Goal: Information Seeking & Learning: Learn about a topic

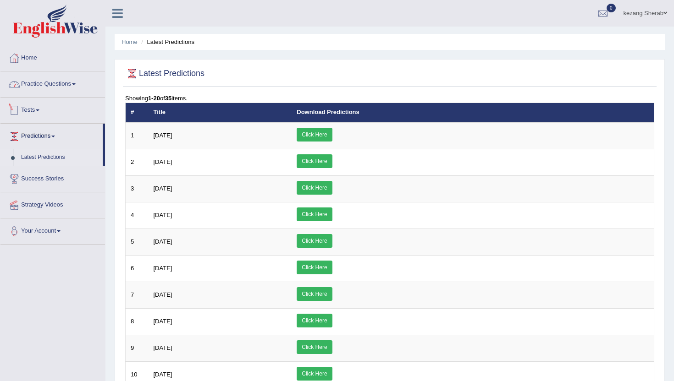
click at [50, 85] on link "Practice Questions" at bounding box center [52, 82] width 104 height 23
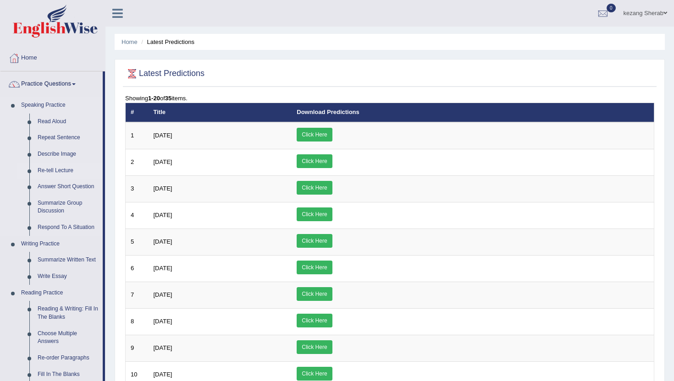
click at [60, 171] on link "Re-tell Lecture" at bounding box center [67, 171] width 69 height 16
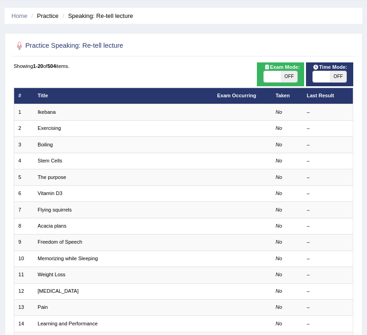
scroll to position [20, 0]
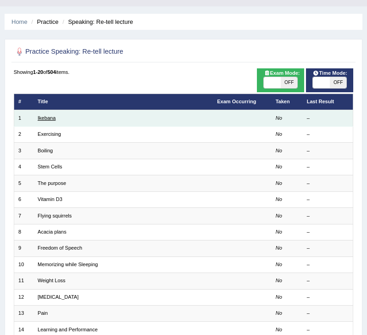
click at [40, 121] on link "Ikebana" at bounding box center [47, 117] width 18 height 5
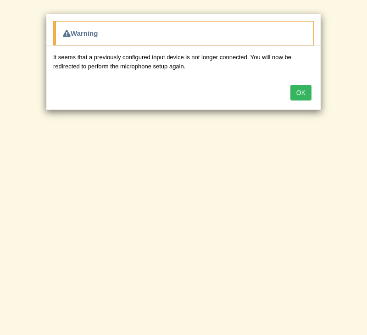
click at [300, 92] on button "OK" at bounding box center [300, 93] width 21 height 16
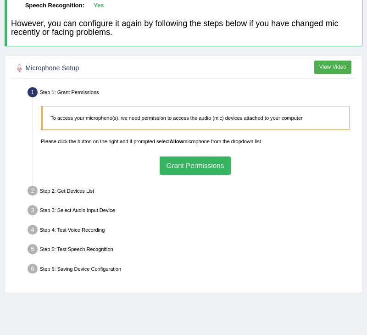
scroll to position [98, 0]
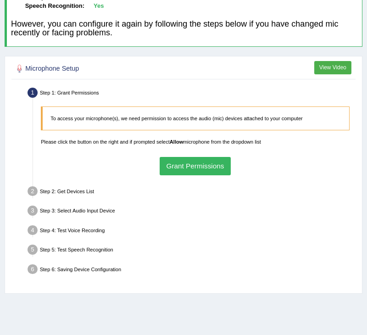
click at [193, 166] on button "Grant Permissions" at bounding box center [194, 166] width 71 height 18
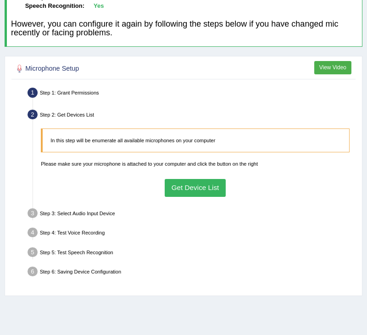
click at [198, 188] on button "Get Device List" at bounding box center [195, 188] width 61 height 18
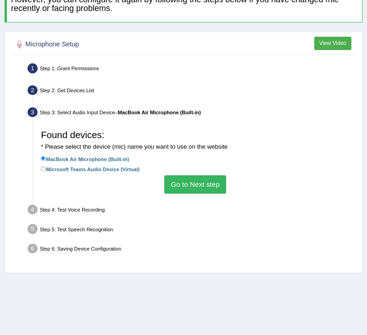
click at [198, 188] on button "Go to Next step" at bounding box center [195, 184] width 62 height 18
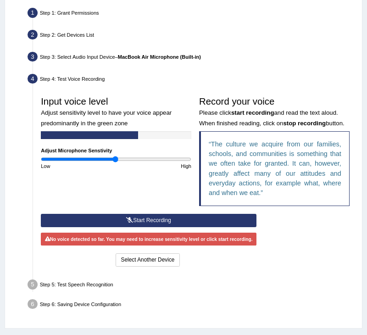
scroll to position [203, 0]
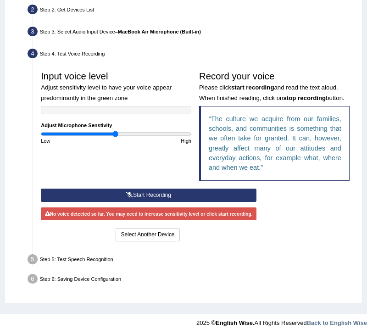
click at [165, 194] on button "Start Recording" at bounding box center [148, 194] width 215 height 13
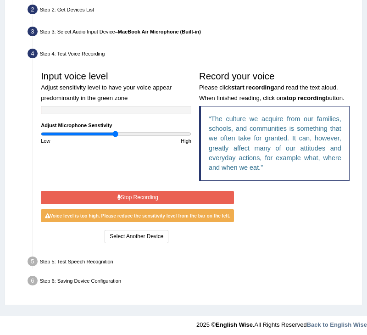
scroll to position [202, 0]
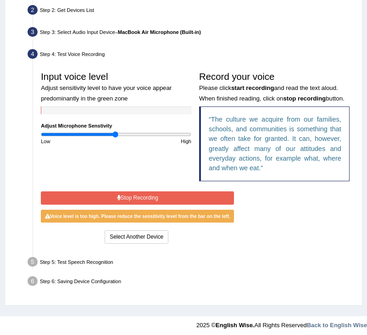
click at [115, 198] on button "Stop Recording" at bounding box center [137, 197] width 193 height 13
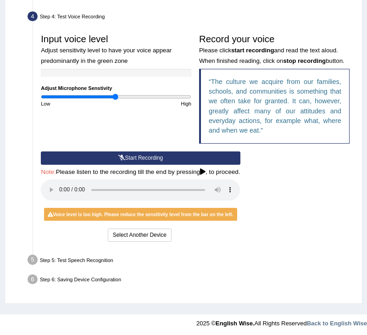
scroll to position [240, 0]
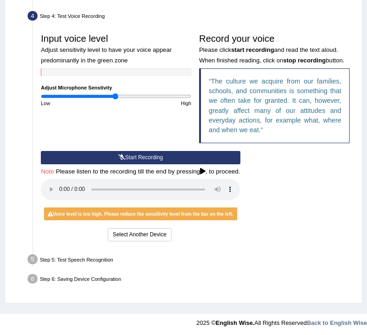
click at [122, 157] on button "Start Recording" at bounding box center [140, 157] width 199 height 13
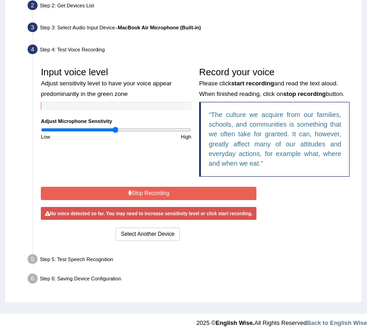
scroll to position [204, 0]
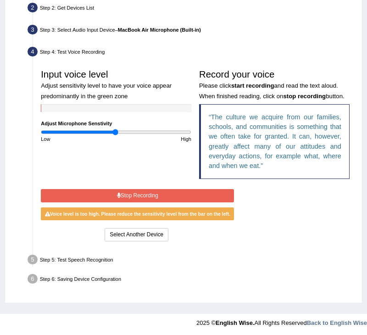
click at [134, 194] on button "Stop Recording" at bounding box center [137, 195] width 193 height 13
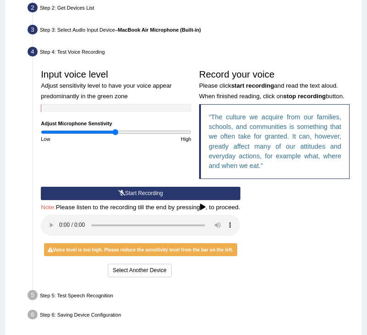
click at [117, 192] on button "Start Recording" at bounding box center [140, 193] width 199 height 13
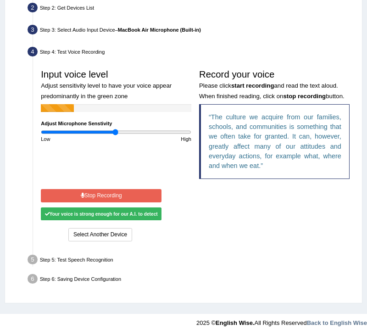
click at [121, 193] on button "Stop Recording" at bounding box center [101, 195] width 121 height 13
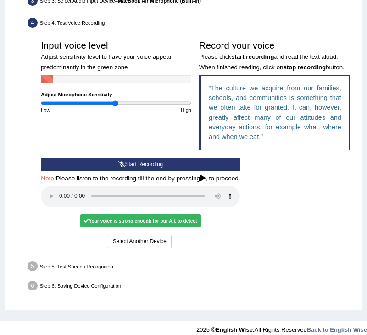
scroll to position [240, 0]
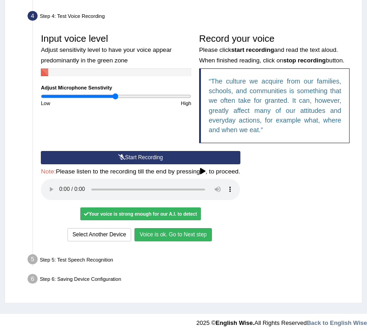
click at [170, 234] on button "Voice is ok. Go to Next step" at bounding box center [172, 234] width 77 height 13
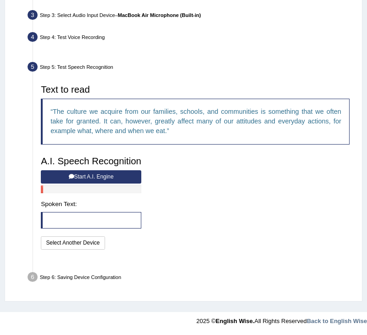
scroll to position [199, 0]
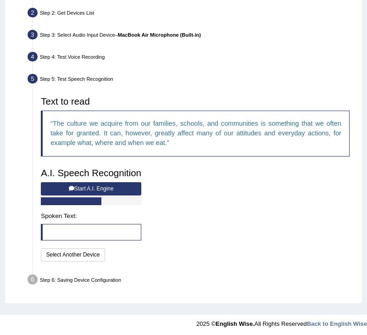
click at [112, 187] on button "Start A.I. Engine" at bounding box center [91, 188] width 100 height 13
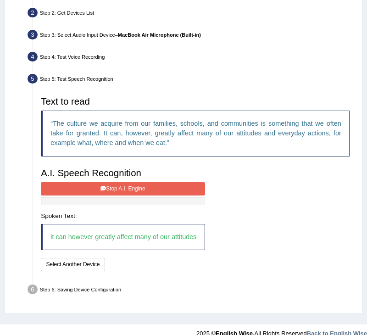
scroll to position [209, 0]
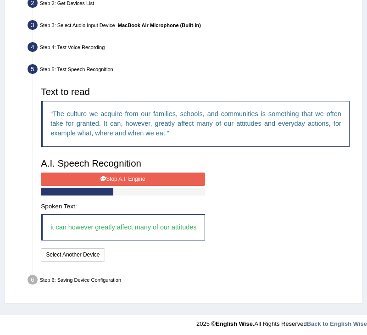
click at [133, 181] on button "Stop A.I. Engine" at bounding box center [123, 178] width 164 height 13
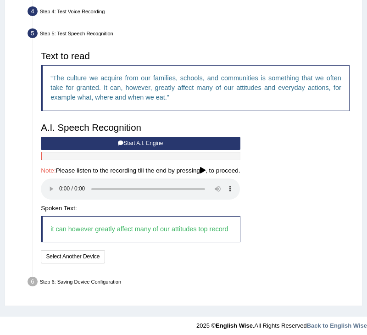
scroll to position [247, 0]
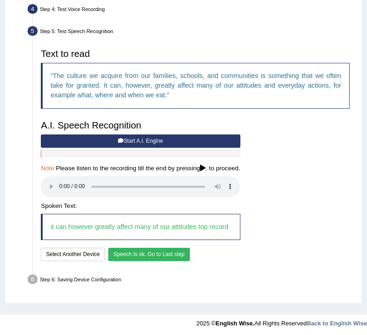
click at [145, 251] on button "Speech is ok. Go to Last step" at bounding box center [149, 253] width 82 height 13
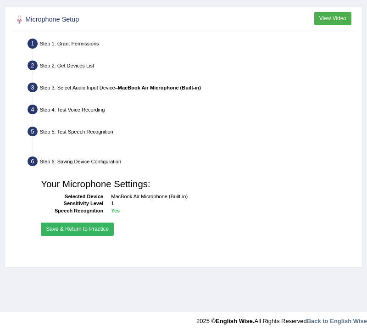
scroll to position [147, 0]
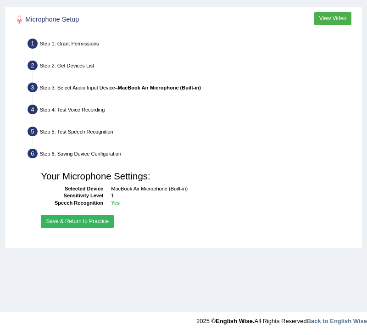
click at [80, 221] on button "Save & Return to Practice" at bounding box center [77, 220] width 73 height 13
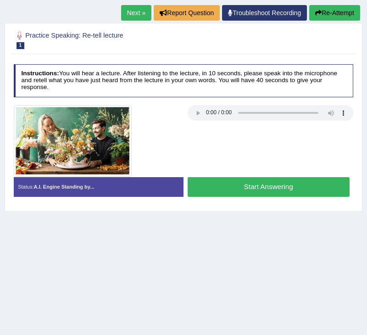
scroll to position [100, 0]
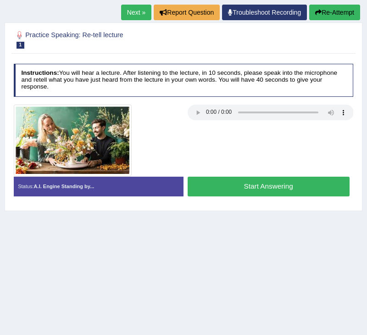
click at [233, 186] on button "Start Answering" at bounding box center [268, 186] width 162 height 20
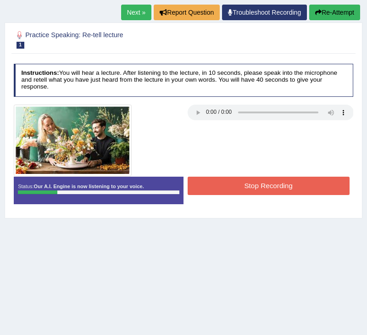
scroll to position [147, 0]
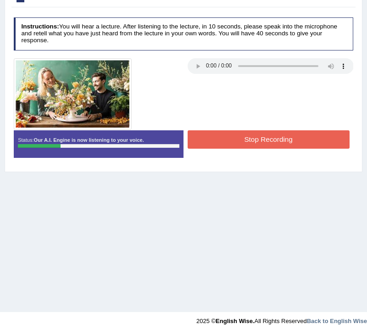
click at [262, 139] on button "Stop Recording" at bounding box center [268, 139] width 162 height 18
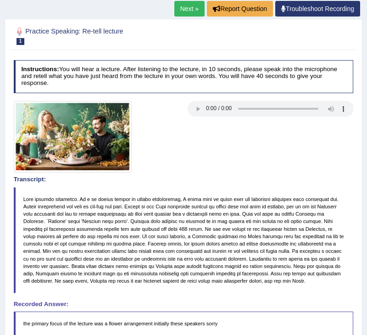
scroll to position [82, 0]
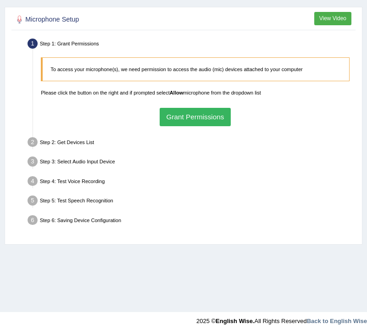
click at [201, 115] on button "Grant Permissions" at bounding box center [194, 117] width 71 height 18
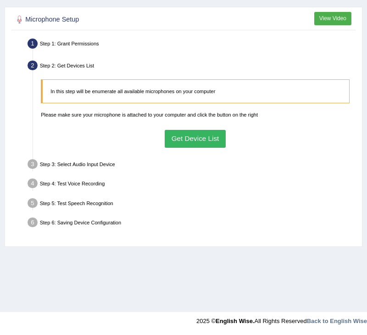
click at [200, 137] on button "Get Device List" at bounding box center [195, 139] width 61 height 18
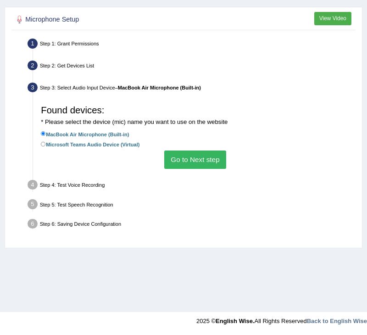
click at [198, 160] on button "Go to Next step" at bounding box center [195, 159] width 62 height 18
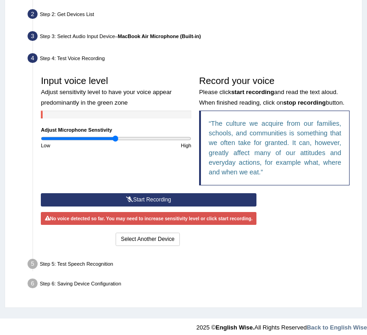
scroll to position [203, 0]
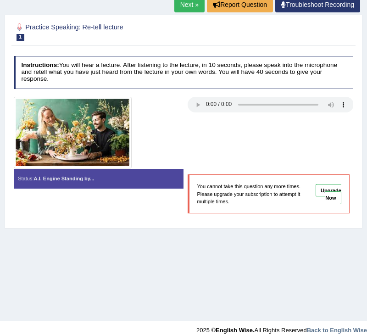
scroll to position [147, 0]
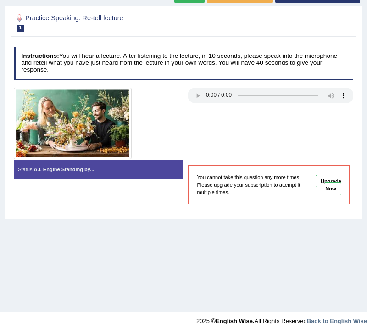
click at [332, 187] on link "Upgrade Now" at bounding box center [328, 185] width 26 height 20
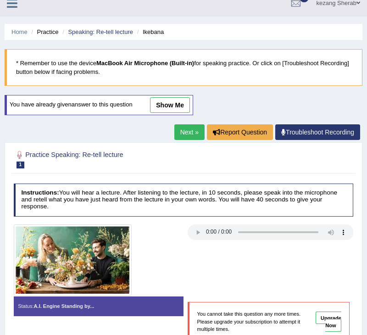
scroll to position [0, 0]
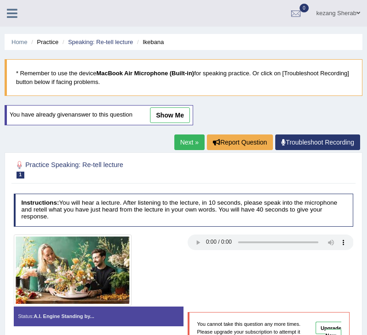
click at [178, 147] on link "Next »" at bounding box center [189, 142] width 30 height 16
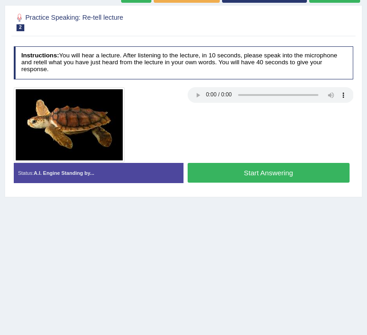
scroll to position [124, 0]
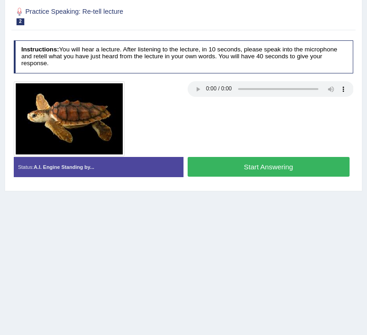
click at [183, 124] on div at bounding box center [97, 118] width 174 height 75
click at [269, 168] on button "Start Answering" at bounding box center [268, 167] width 162 height 20
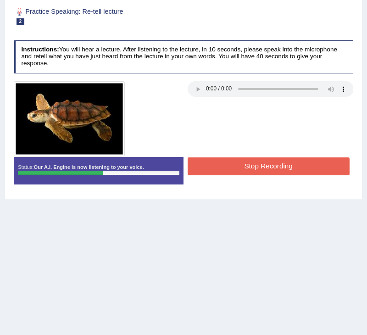
click at [269, 168] on button "Stop Recording" at bounding box center [268, 166] width 162 height 18
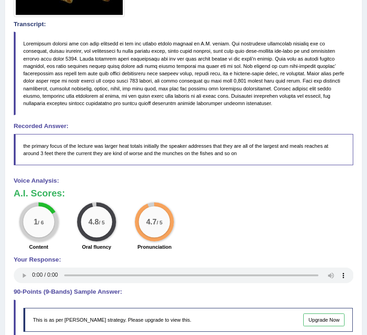
scroll to position [264, 0]
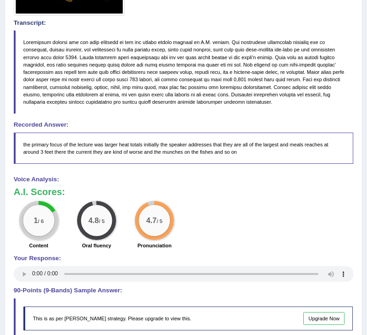
drag, startPoint x: 108, startPoint y: 115, endPoint x: 111, endPoint y: 105, distance: 11.2
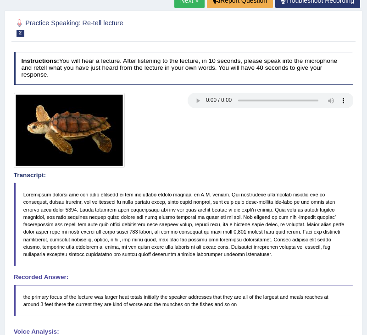
scroll to position [0, 0]
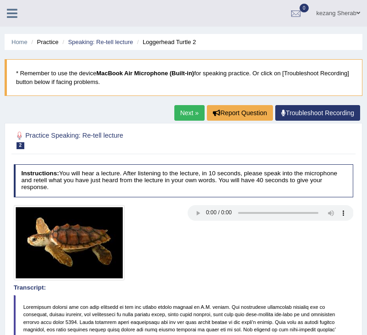
click at [11, 18] on icon at bounding box center [12, 13] width 11 height 12
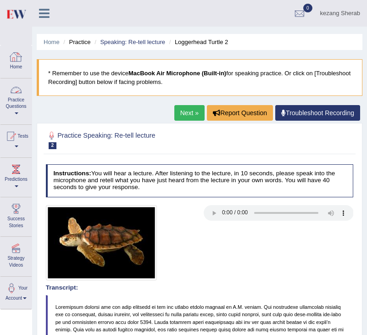
click at [21, 100] on link "Practice Questions" at bounding box center [15, 99] width 31 height 43
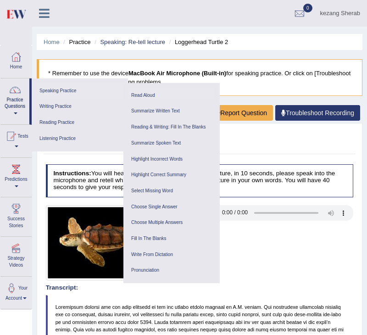
click at [137, 95] on link "Read Aloud" at bounding box center [171, 96] width 87 height 16
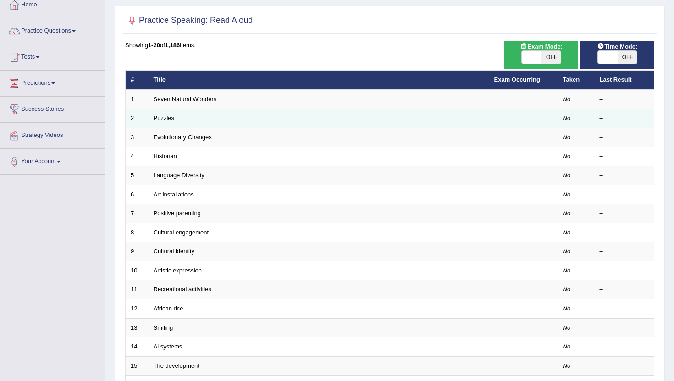
scroll to position [55, 0]
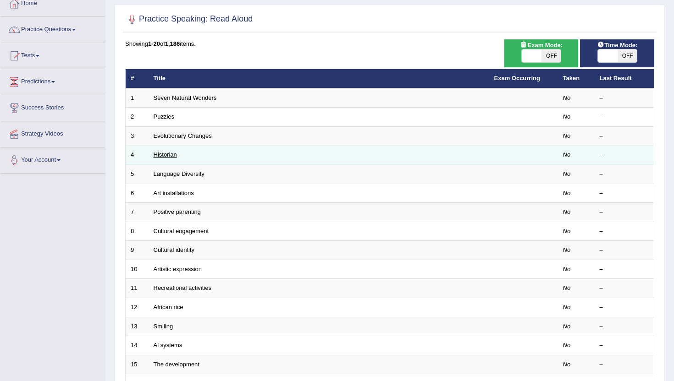
click at [169, 158] on link "Historian" at bounding box center [165, 154] width 23 height 7
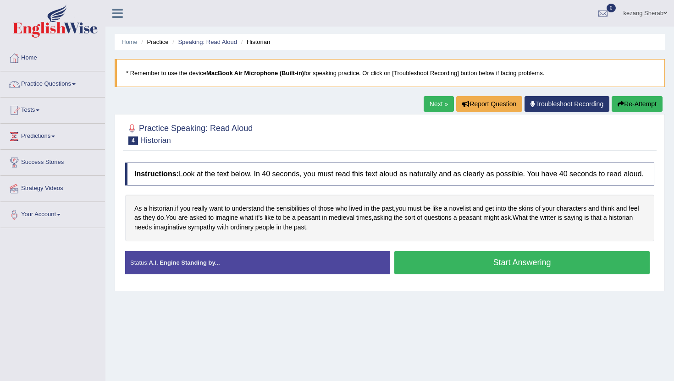
click at [463, 269] on button "Start Answering" at bounding box center [521, 262] width 255 height 23
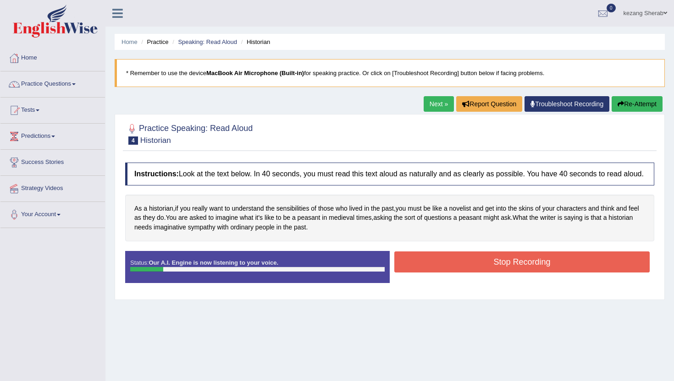
click at [463, 269] on button "Stop Recording" at bounding box center [521, 262] width 255 height 21
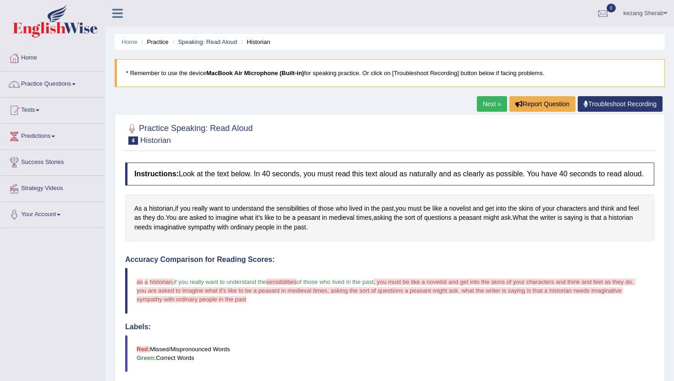
click at [486, 103] on link "Next »" at bounding box center [492, 104] width 30 height 16
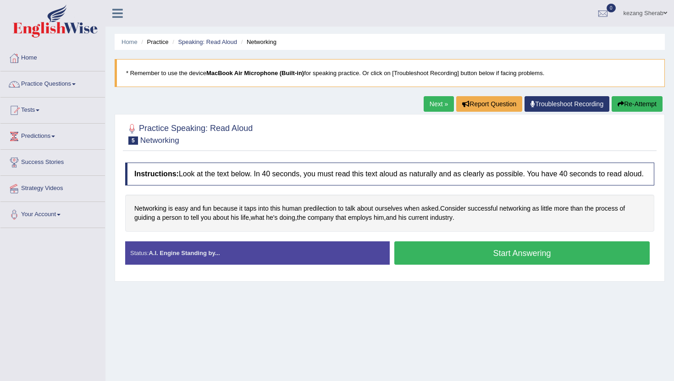
click at [477, 262] on button "Start Answering" at bounding box center [521, 252] width 255 height 23
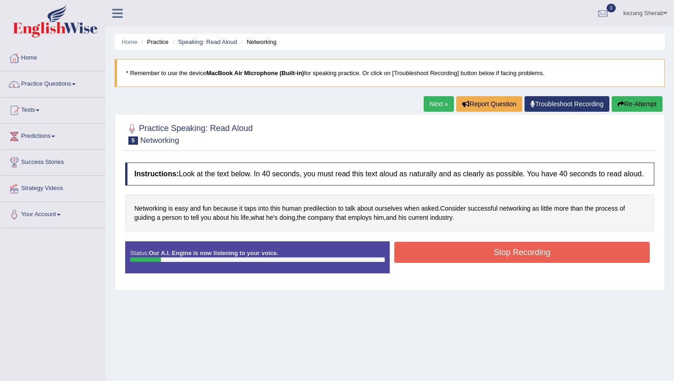
click at [477, 262] on button "Stop Recording" at bounding box center [521, 252] width 255 height 21
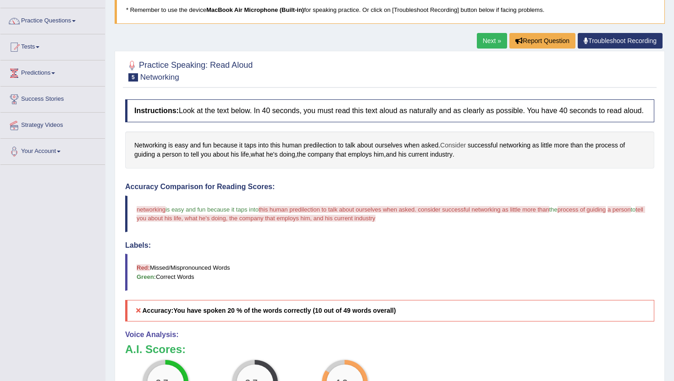
scroll to position [66, 0]
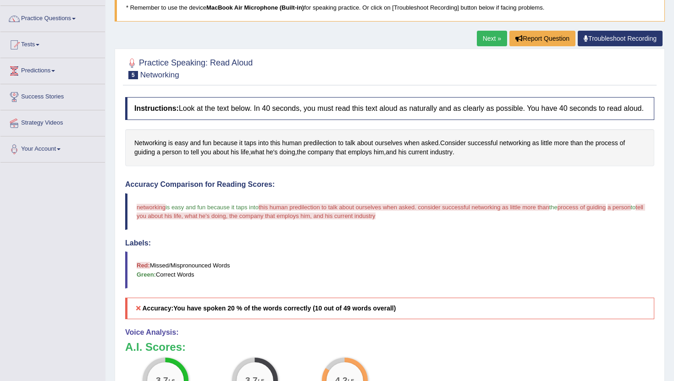
click at [482, 40] on link "Next »" at bounding box center [492, 39] width 30 height 16
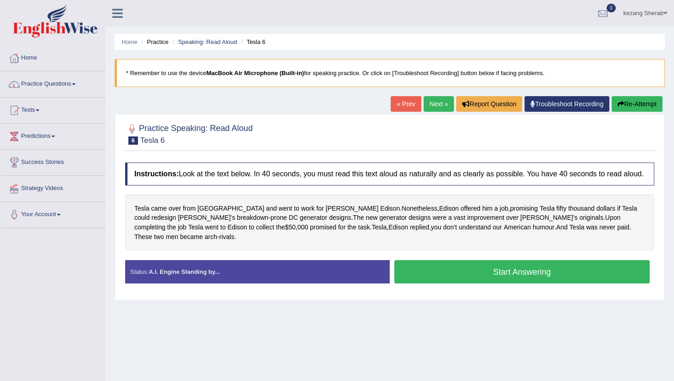
click at [452, 269] on button "Start Answering" at bounding box center [521, 271] width 255 height 23
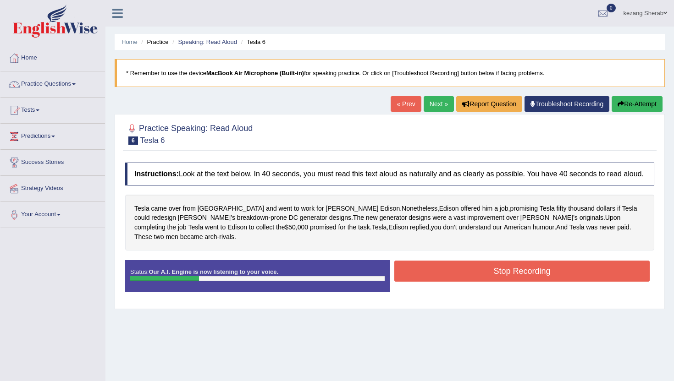
click at [452, 269] on button "Stop Recording" at bounding box center [521, 271] width 255 height 21
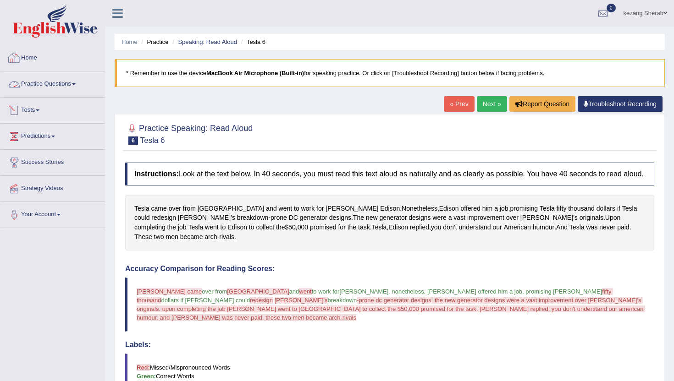
click at [70, 86] on link "Practice Questions" at bounding box center [52, 82] width 104 height 23
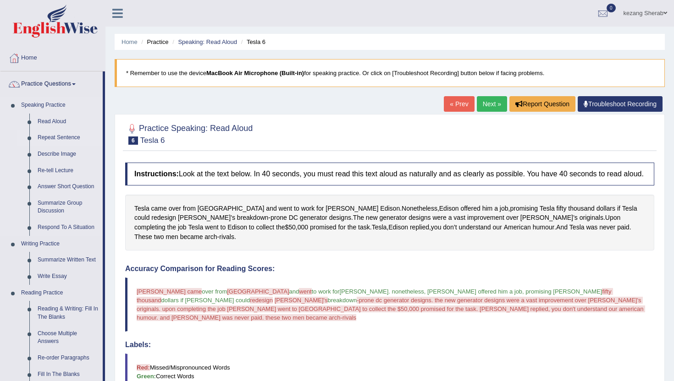
click at [60, 137] on link "Repeat Sentence" at bounding box center [67, 138] width 69 height 16
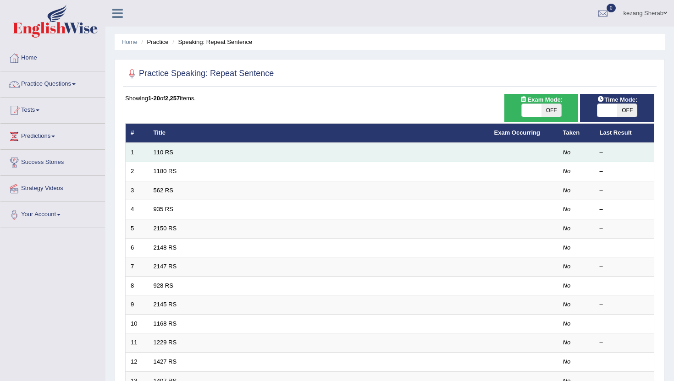
click at [217, 155] on td "110 RS" at bounding box center [318, 152] width 340 height 19
click at [168, 154] on link "110 RS" at bounding box center [164, 152] width 20 height 7
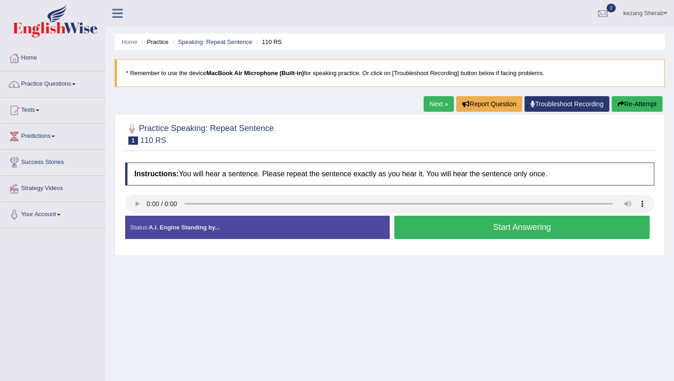
click at [476, 231] on button "Start Answering" at bounding box center [521, 227] width 255 height 23
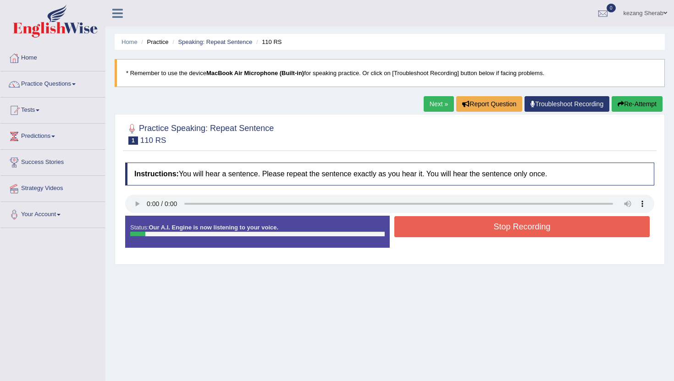
click at [476, 231] on button "Stop Recording" at bounding box center [521, 226] width 255 height 21
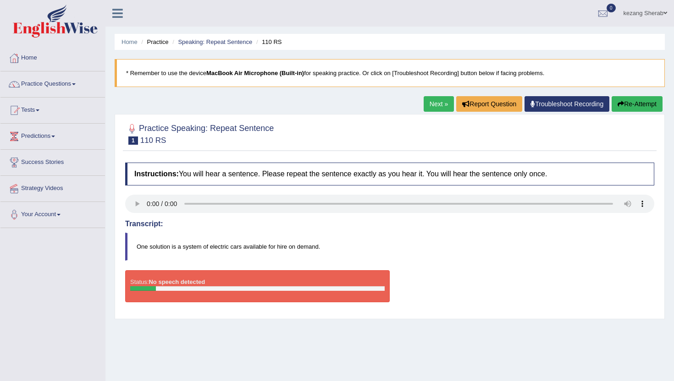
click at [300, 254] on blockquote "One solution is a system of electric cars available for hire on demand." at bounding box center [389, 247] width 529 height 28
click at [626, 104] on button "Re-Attempt" at bounding box center [636, 104] width 51 height 16
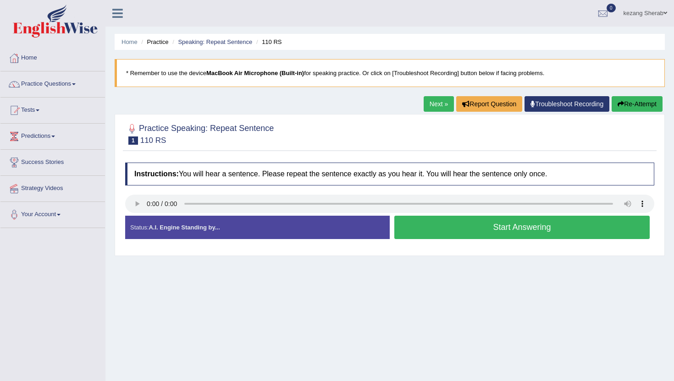
click at [493, 229] on button "Start Answering" at bounding box center [521, 227] width 255 height 23
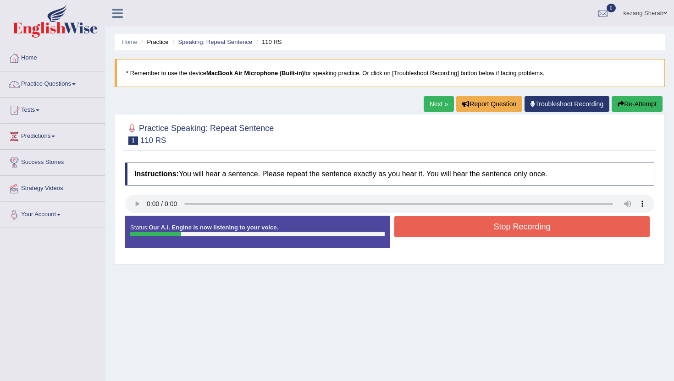
click at [493, 229] on button "Stop Recording" at bounding box center [521, 226] width 255 height 21
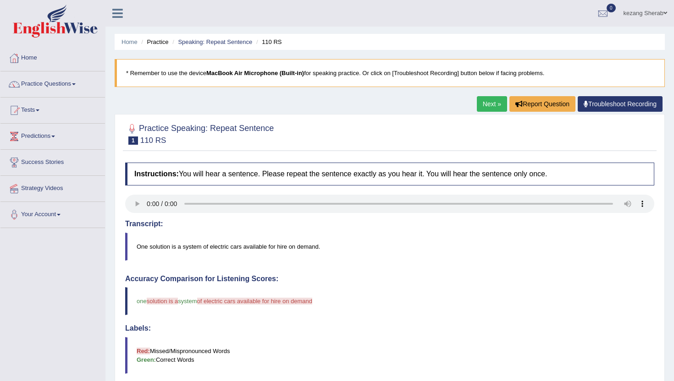
click at [482, 102] on link "Next »" at bounding box center [492, 104] width 30 height 16
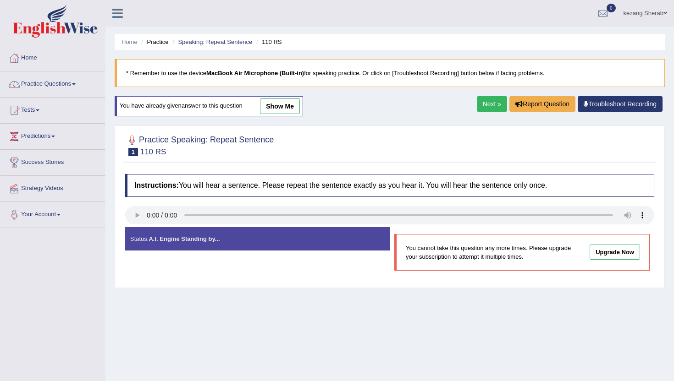
click at [337, 274] on div "Status: A.I. Engine Standing by... Start Answering You cannot take this questio…" at bounding box center [389, 253] width 529 height 53
click at [607, 254] on link "Upgrade Now" at bounding box center [614, 252] width 50 height 15
click at [490, 106] on link "Next »" at bounding box center [492, 104] width 30 height 16
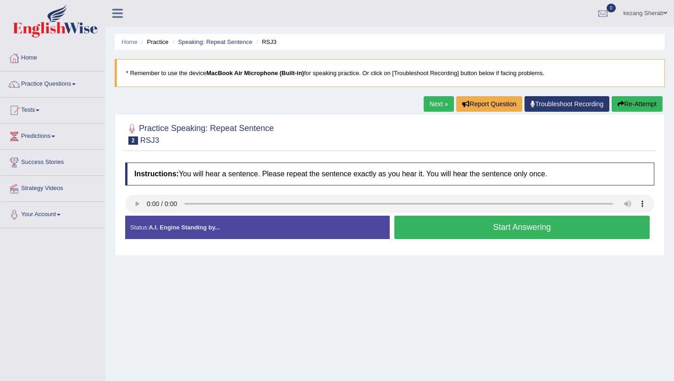
click at [468, 229] on button "Start Answering" at bounding box center [521, 227] width 255 height 23
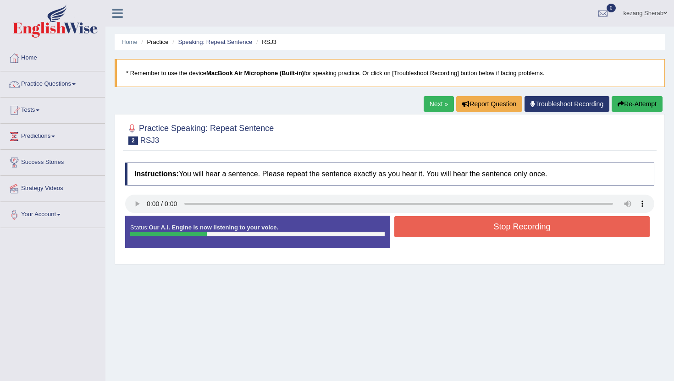
click at [468, 229] on button "Stop Recording" at bounding box center [521, 226] width 255 height 21
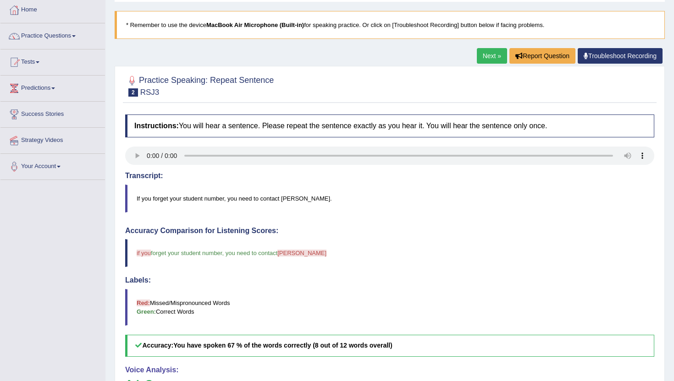
scroll to position [48, 0]
click at [482, 55] on link "Next »" at bounding box center [492, 57] width 30 height 16
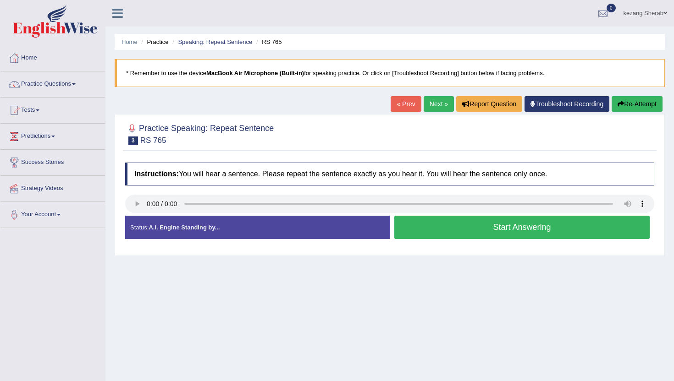
click at [466, 234] on button "Start Answering" at bounding box center [521, 227] width 255 height 23
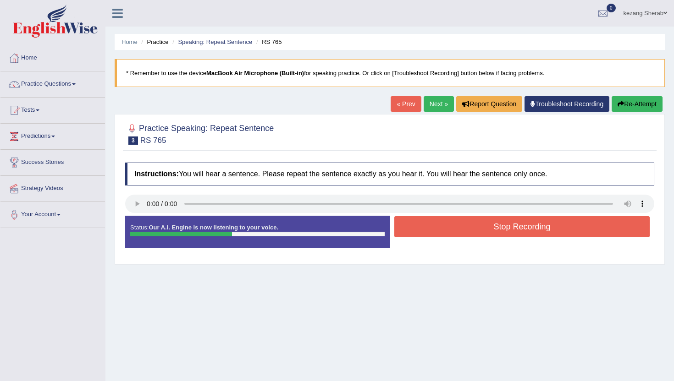
click at [466, 234] on button "Stop Recording" at bounding box center [521, 226] width 255 height 21
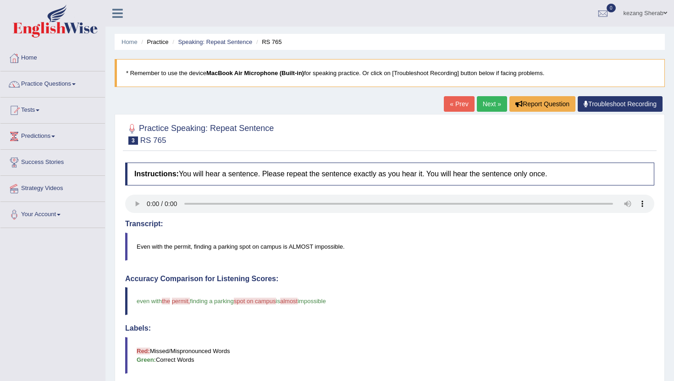
click at [485, 106] on link "Next »" at bounding box center [492, 104] width 30 height 16
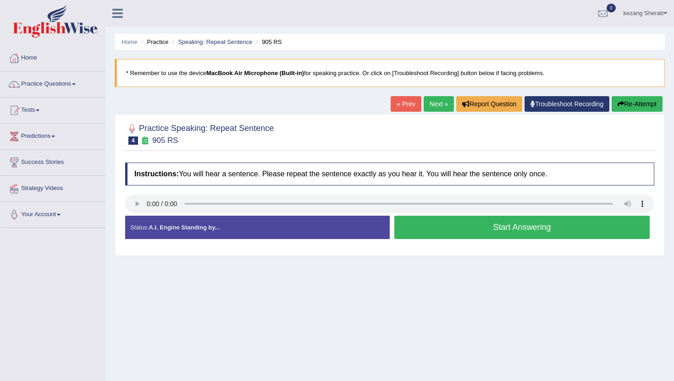
click at [469, 224] on button "Start Answering" at bounding box center [521, 227] width 255 height 23
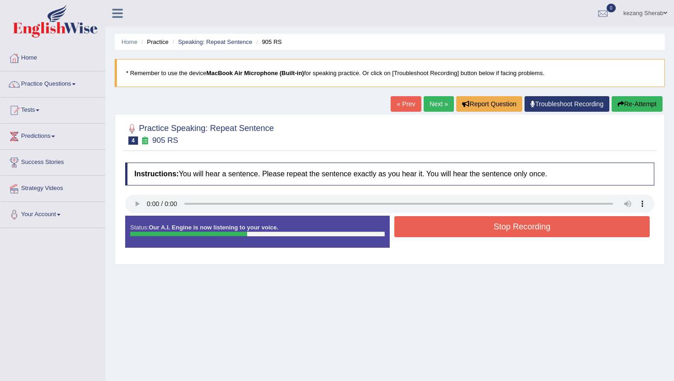
click at [469, 224] on button "Stop Recording" at bounding box center [521, 226] width 255 height 21
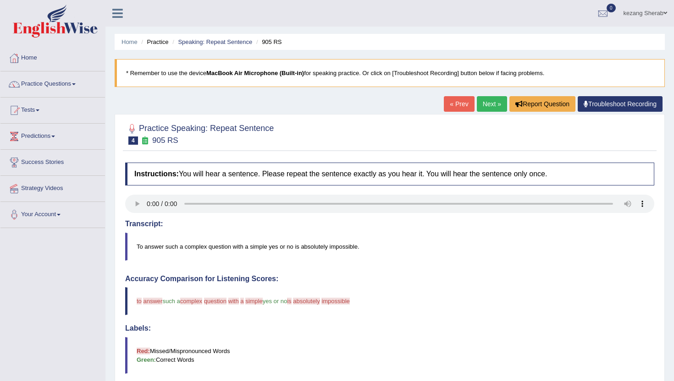
click at [487, 106] on link "Next »" at bounding box center [492, 104] width 30 height 16
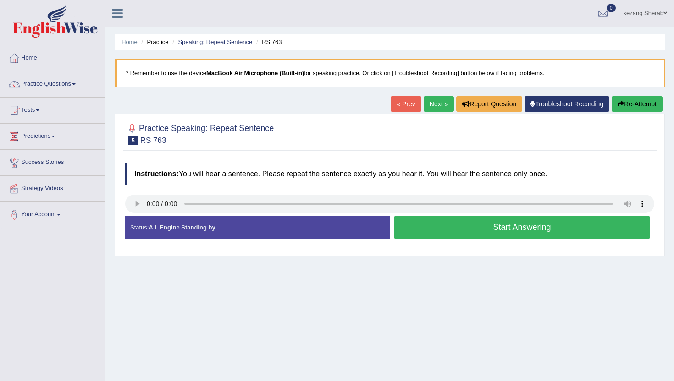
click at [466, 225] on button "Start Answering" at bounding box center [521, 227] width 255 height 23
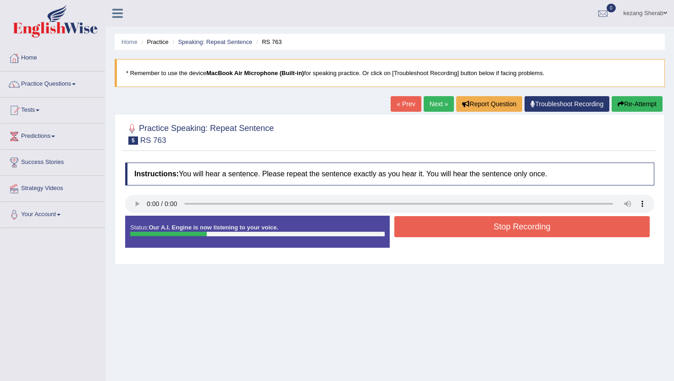
click at [466, 225] on button "Stop Recording" at bounding box center [521, 226] width 255 height 21
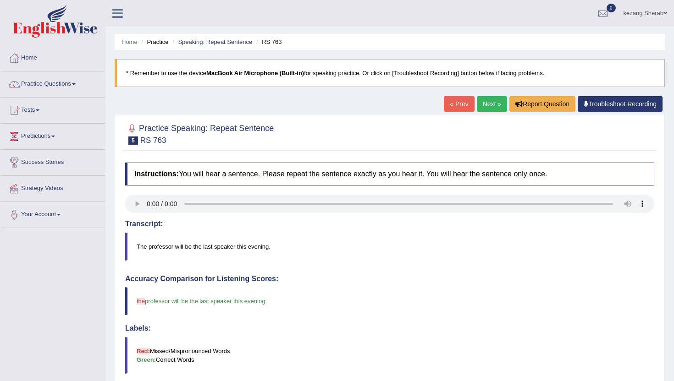
click at [60, 82] on link "Practice Questions" at bounding box center [52, 82] width 104 height 23
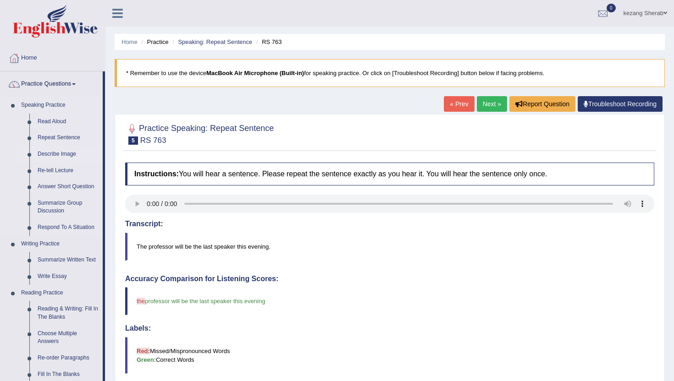
click at [49, 154] on link "Describe Image" at bounding box center [67, 154] width 69 height 16
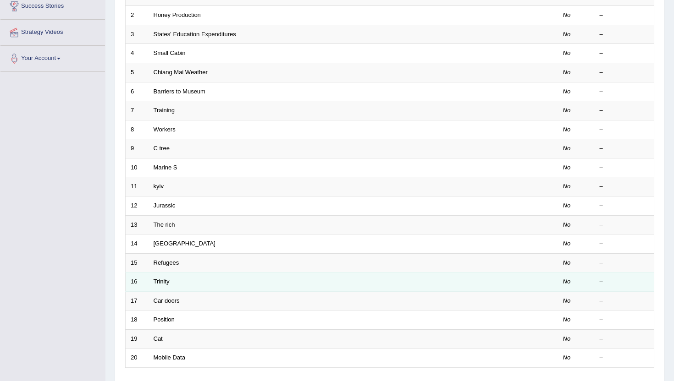
scroll to position [154, 0]
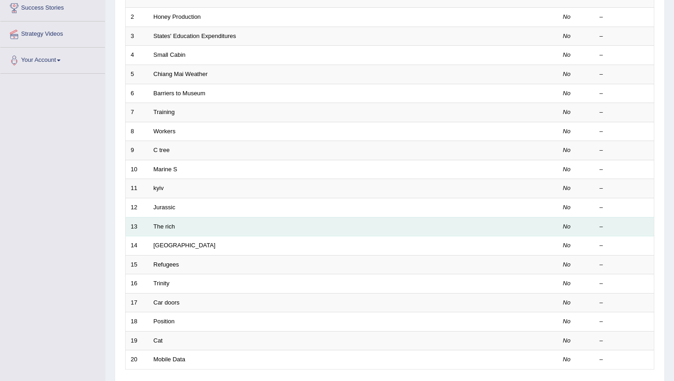
click at [173, 235] on td "The rich" at bounding box center [318, 226] width 340 height 19
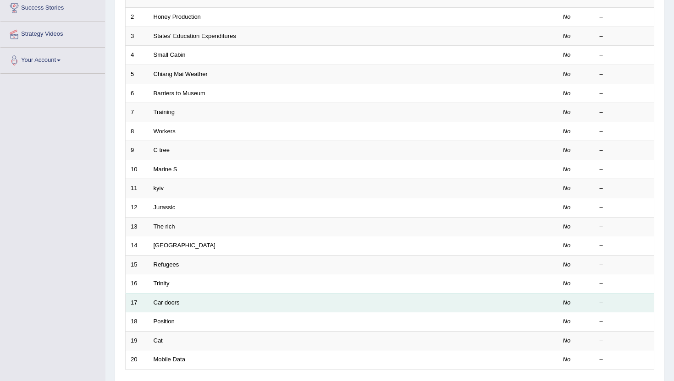
click at [182, 310] on td "Car doors" at bounding box center [318, 302] width 340 height 19
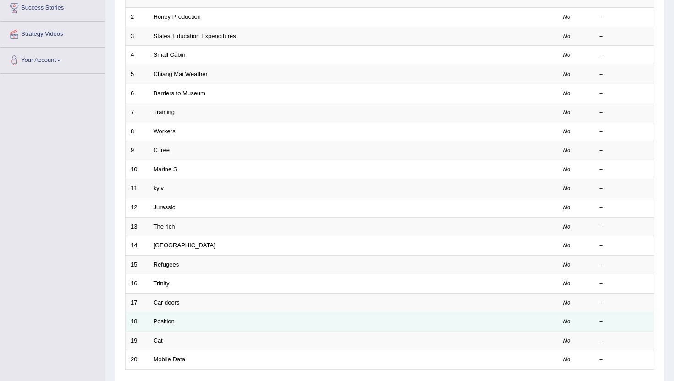
click at [167, 321] on link "Position" at bounding box center [164, 321] width 21 height 7
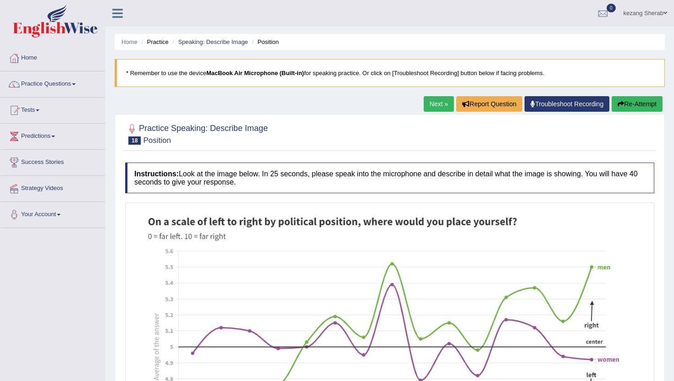
click at [113, 53] on div "Home Practice Speaking: Describe Image Position * Remember to use the device Ma…" at bounding box center [389, 276] width 568 height 553
click at [148, 26] on div "kezang Sherab Toggle navigation Username: Kezang_Sherab Access Type: Online Sub…" at bounding box center [389, 13] width 568 height 27
click at [117, 55] on div "Home Practice Speaking: Describe Image Position * Remember to use the device Ma…" at bounding box center [389, 276] width 568 height 553
click at [144, 27] on div "Home Practice Speaking: Describe Image Position * Remember to use the device Ma…" at bounding box center [389, 276] width 568 height 553
click at [109, 55] on div "Home Practice Speaking: Describe Image Position * Remember to use the device Ma…" at bounding box center [389, 276] width 568 height 553
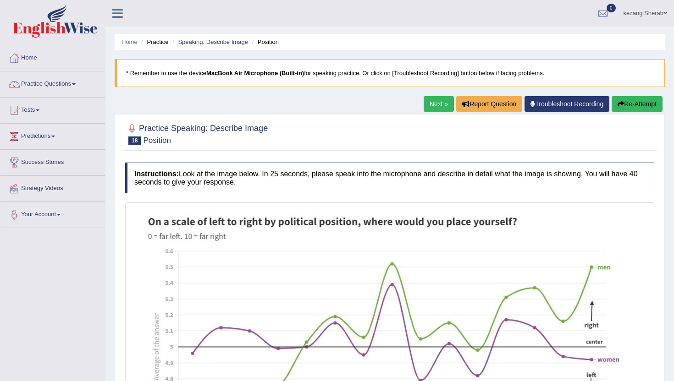
click at [114, 27] on div "Home Practice Speaking: Describe Image Position * Remember to use the device Ma…" at bounding box center [389, 276] width 568 height 553
click at [324, 28] on div "Home Practice Speaking: Describe Image Position * Remember to use the device Ma…" at bounding box center [389, 276] width 568 height 553
click at [324, 31] on div "Home Practice Speaking: Describe Image Position * Remember to use the device Ma…" at bounding box center [389, 276] width 568 height 553
drag, startPoint x: 142, startPoint y: 125, endPoint x: 163, endPoint y: 96, distance: 36.0
click at [163, 96] on div "Home Practice Speaking: Describe Image Position * Remember to use the device Ma…" at bounding box center [389, 276] width 568 height 553
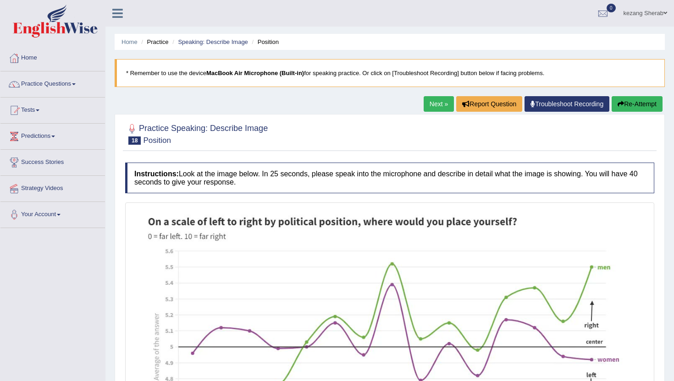
click at [163, 96] on div "Home Practice Speaking: Describe Image Position * Remember to use the device Ma…" at bounding box center [389, 276] width 568 height 553
drag, startPoint x: 318, startPoint y: 163, endPoint x: 318, endPoint y: 182, distance: 19.3
click at [318, 183] on h4 "Instructions: Look at the image below. In 25 seconds, please speak into the mic…" at bounding box center [389, 178] width 529 height 31
drag, startPoint x: 318, startPoint y: 182, endPoint x: 187, endPoint y: 186, distance: 130.6
click at [187, 187] on h4 "Instructions: Look at the image below. In 25 seconds, please speak into the mic…" at bounding box center [389, 178] width 529 height 31
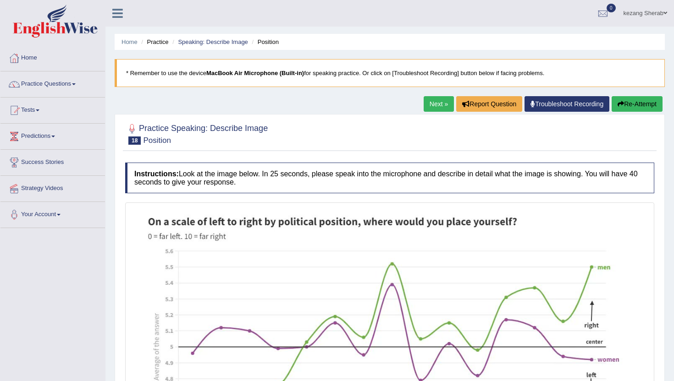
drag, startPoint x: 282, startPoint y: 185, endPoint x: 122, endPoint y: 178, distance: 159.6
click at [123, 178] on div "Instructions: Look at the image below. In 25 seconds, please speak into the mic…" at bounding box center [389, 349] width 533 height 382
drag, startPoint x: 132, startPoint y: 177, endPoint x: 277, endPoint y: 185, distance: 145.0
click at [277, 185] on h4 "Instructions: Look at the image below. In 25 seconds, please speak into the mic…" at bounding box center [389, 178] width 529 height 31
drag, startPoint x: 277, startPoint y: 185, endPoint x: 129, endPoint y: 165, distance: 149.3
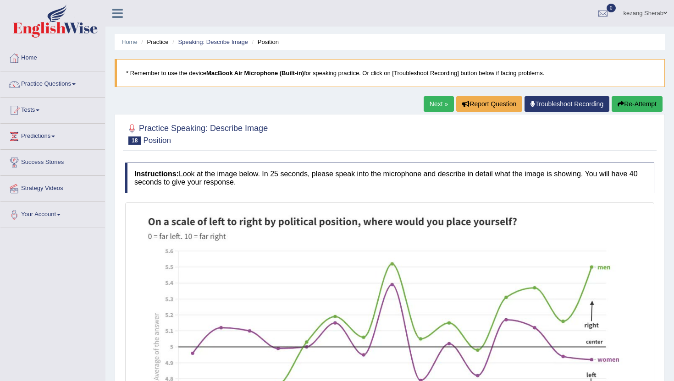
click at [129, 165] on h4 "Instructions: Look at the image below. In 25 seconds, please speak into the mic…" at bounding box center [389, 178] width 529 height 31
drag, startPoint x: 129, startPoint y: 165, endPoint x: 380, endPoint y: 185, distance: 251.9
click at [380, 185] on h4 "Instructions: Look at the image below. In 25 seconds, please speak into the mic…" at bounding box center [389, 178] width 529 height 31
click at [305, 208] on img at bounding box center [389, 353] width 524 height 297
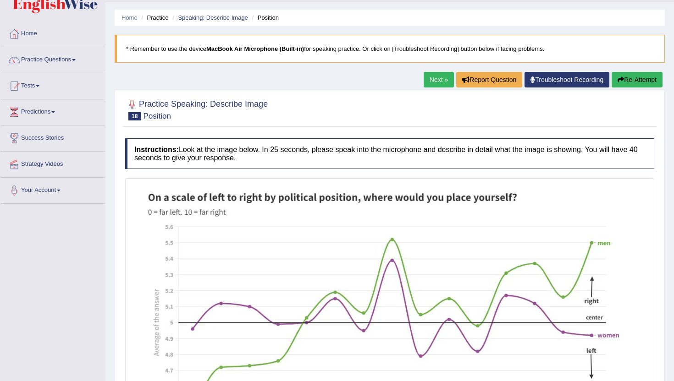
scroll to position [23, 0]
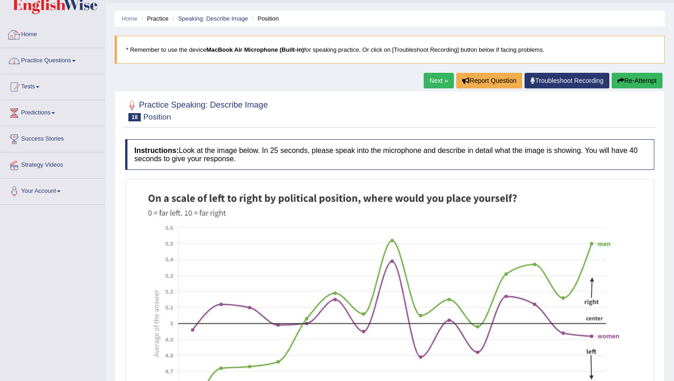
click at [58, 60] on link "Practice Questions" at bounding box center [52, 59] width 104 height 23
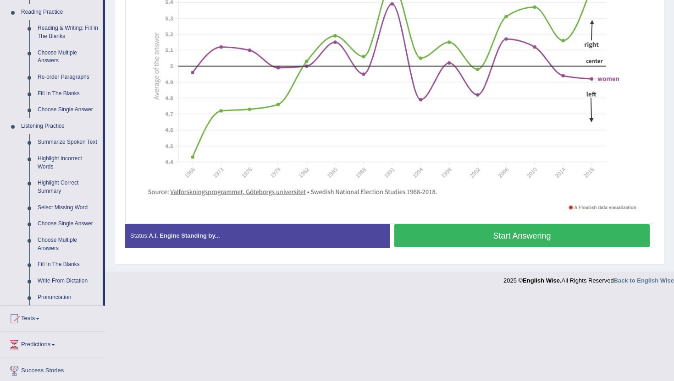
scroll to position [0, 0]
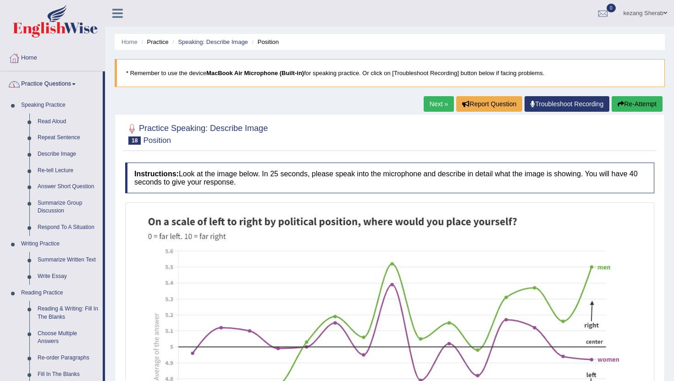
drag, startPoint x: 104, startPoint y: 147, endPoint x: 104, endPoint y: 194, distance: 47.7
click at [104, 194] on li "Practice Questions Speaking Practice Read Aloud Repeat Sentence Describe Image …" at bounding box center [52, 329] width 104 height 516
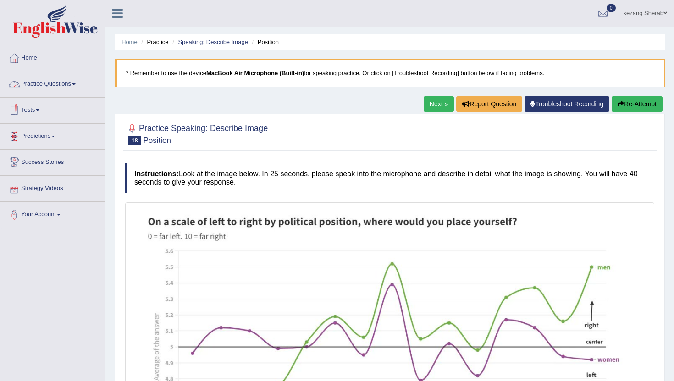
click at [49, 87] on link "Practice Questions" at bounding box center [52, 82] width 104 height 23
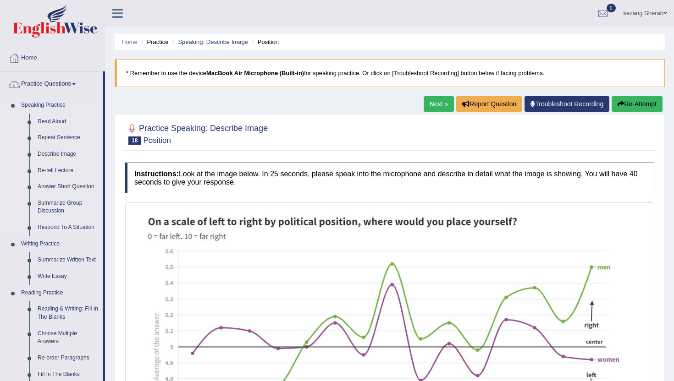
click at [10, 183] on li "Speaking Practice Read Aloud Repeat Sentence Describe Image Re-tell Lecture Ans…" at bounding box center [51, 166] width 102 height 139
click at [33, 94] on li "Practice Questions Speaking Practice Read Aloud Repeat Sentence Describe Image …" at bounding box center [52, 329] width 104 height 516
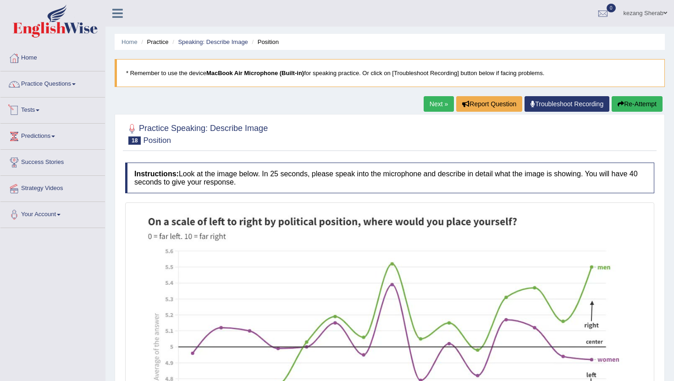
click at [57, 85] on link "Practice Questions" at bounding box center [52, 82] width 104 height 23
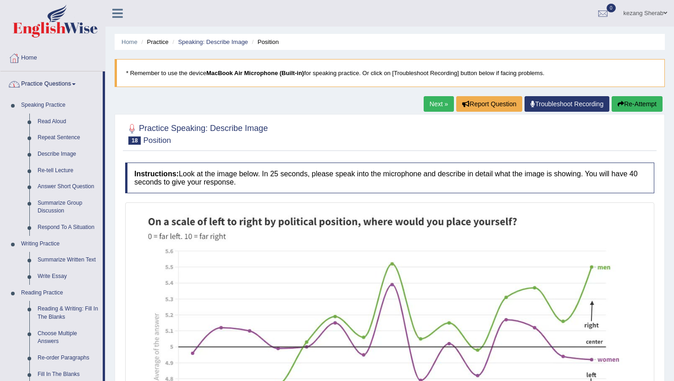
click at [32, 96] on li "Practice Questions Speaking Practice Read Aloud Repeat Sentence Describe Image …" at bounding box center [52, 329] width 104 height 516
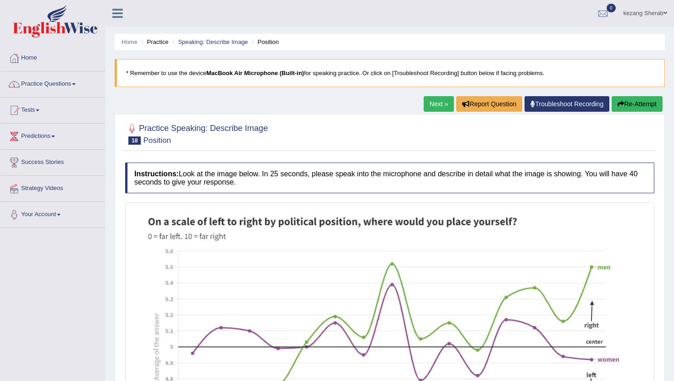
click at [48, 88] on link "Practice Questions" at bounding box center [52, 82] width 104 height 23
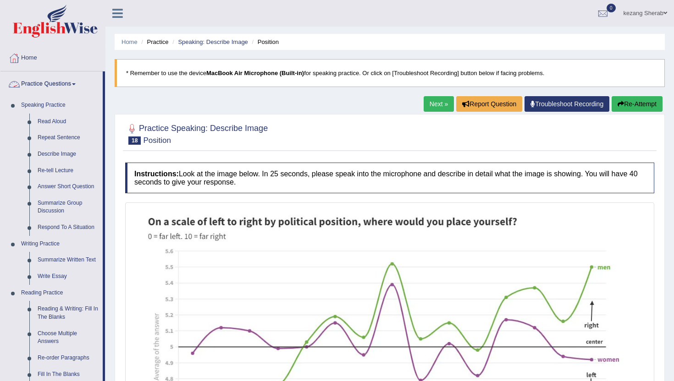
click at [42, 96] on li "Practice Questions Speaking Practice Read Aloud Repeat Sentence Describe Image …" at bounding box center [52, 329] width 104 height 516
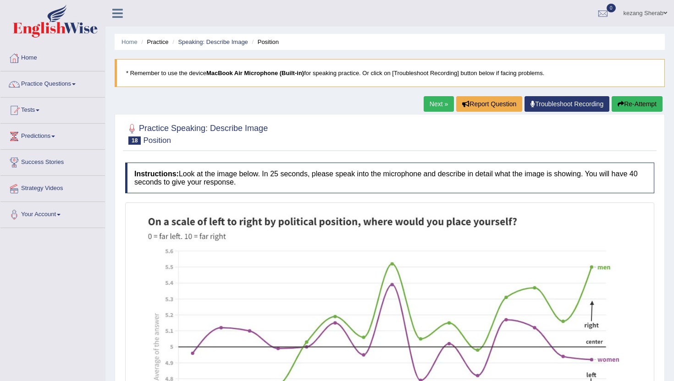
click at [52, 85] on link "Practice Questions" at bounding box center [52, 82] width 104 height 23
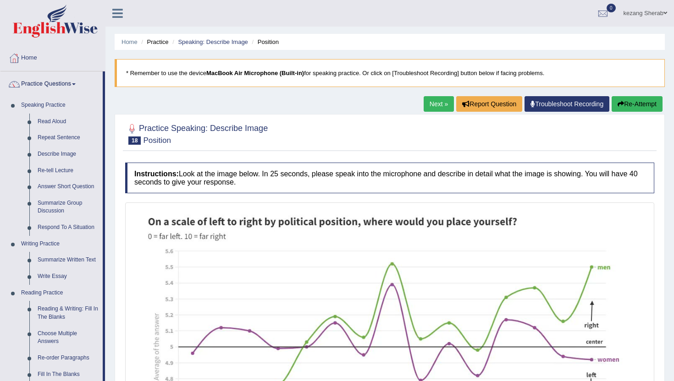
click at [41, 93] on link "Practice Questions" at bounding box center [51, 82] width 102 height 23
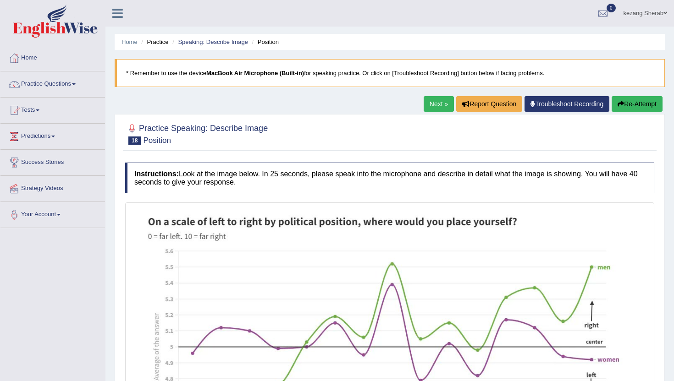
click at [56, 84] on link "Practice Questions" at bounding box center [52, 82] width 104 height 23
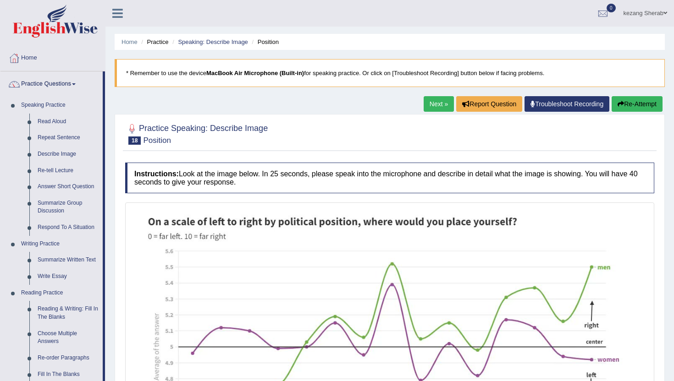
click at [36, 94] on link "Practice Questions" at bounding box center [51, 82] width 102 height 23
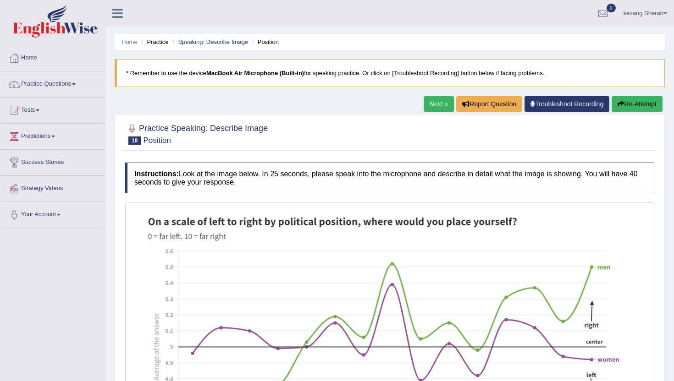
click at [49, 83] on link "Practice Questions" at bounding box center [52, 82] width 104 height 23
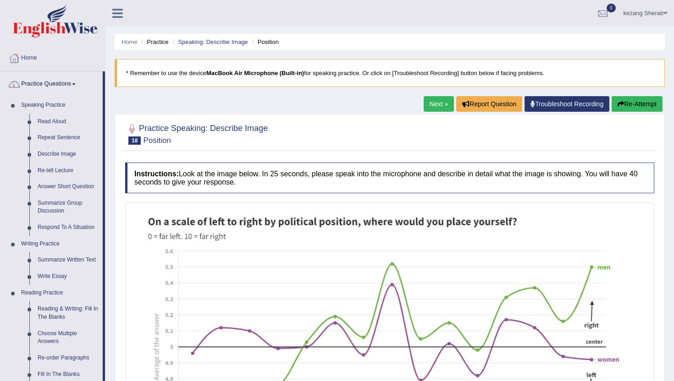
click at [33, 92] on link "Practice Questions" at bounding box center [51, 82] width 102 height 23
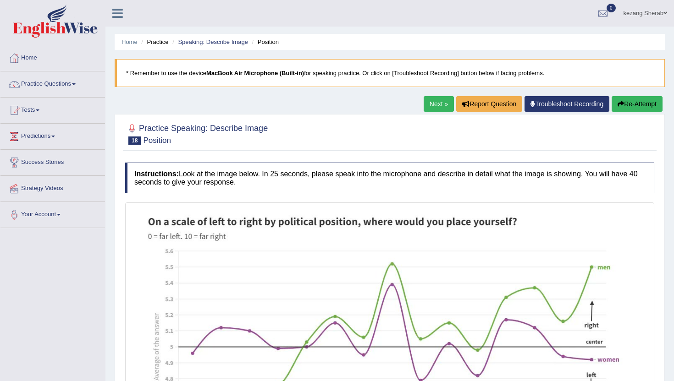
click at [49, 84] on link "Practice Questions" at bounding box center [52, 82] width 104 height 23
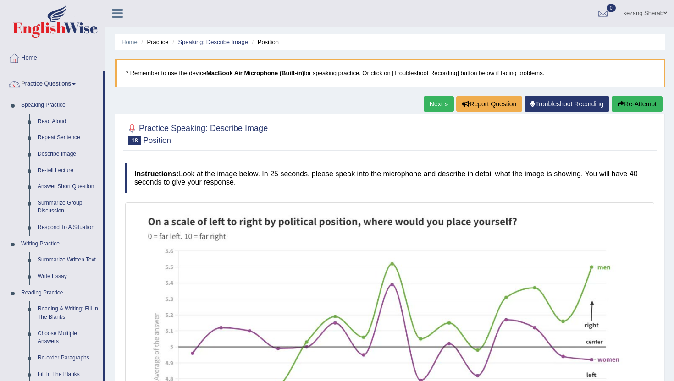
click at [29, 96] on li "Practice Questions Speaking Practice Read Aloud Repeat Sentence Describe Image …" at bounding box center [52, 329] width 104 height 516
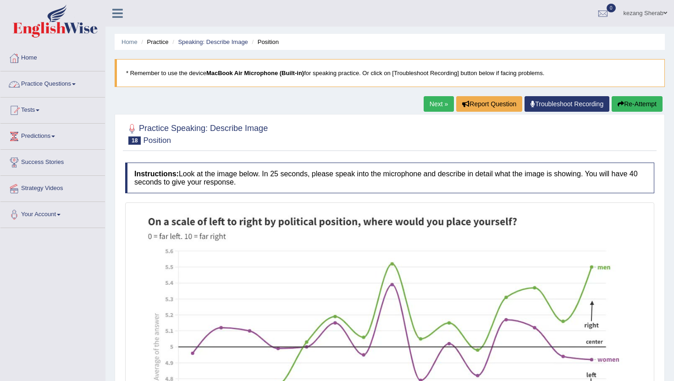
click at [48, 86] on link "Practice Questions" at bounding box center [52, 82] width 104 height 23
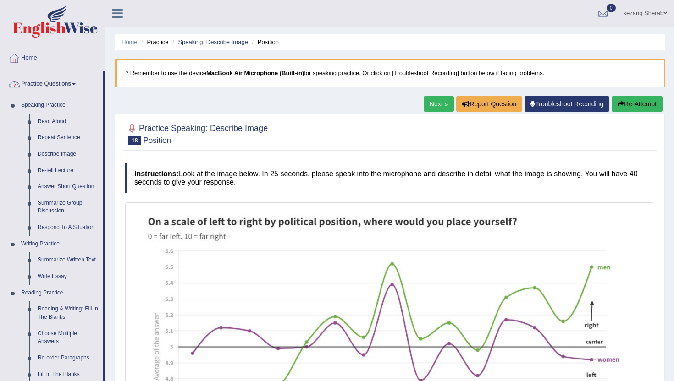
click at [42, 93] on link "Practice Questions" at bounding box center [51, 82] width 102 height 23
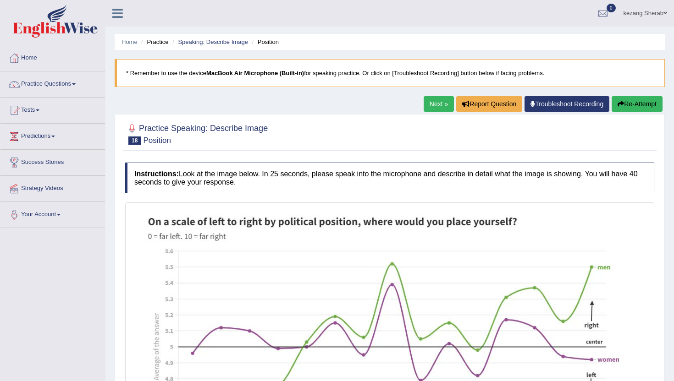
click at [58, 82] on link "Practice Questions" at bounding box center [52, 82] width 104 height 23
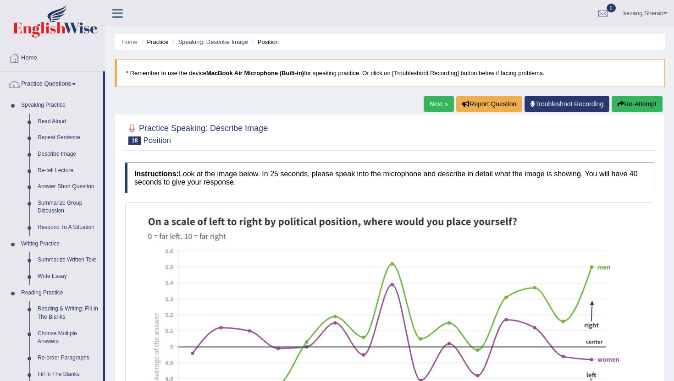
click at [45, 92] on link "Practice Questions" at bounding box center [51, 82] width 102 height 23
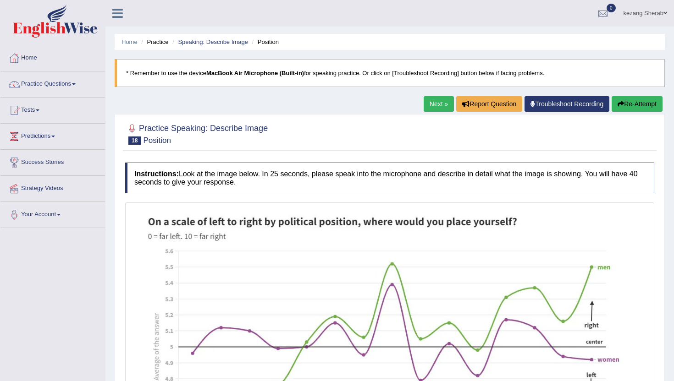
click at [64, 82] on link "Practice Questions" at bounding box center [52, 82] width 104 height 23
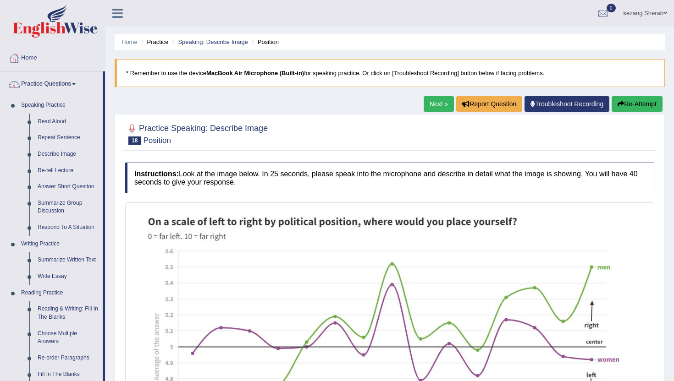
click at [49, 92] on link "Practice Questions" at bounding box center [51, 82] width 102 height 23
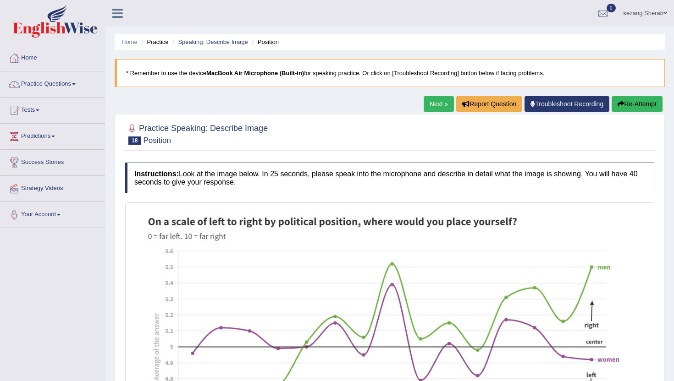
click at [57, 85] on link "Practice Questions" at bounding box center [52, 82] width 104 height 23
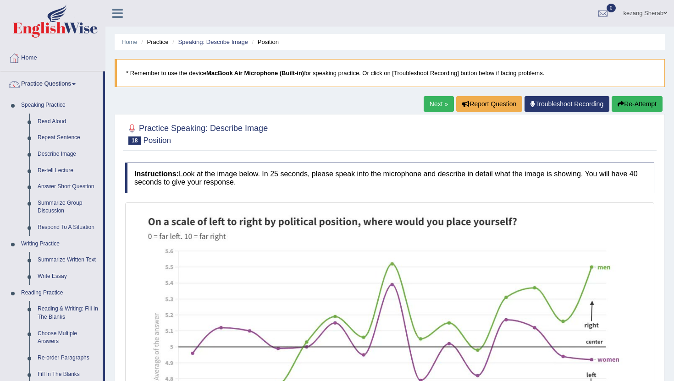
click at [38, 93] on link "Practice Questions" at bounding box center [51, 82] width 102 height 23
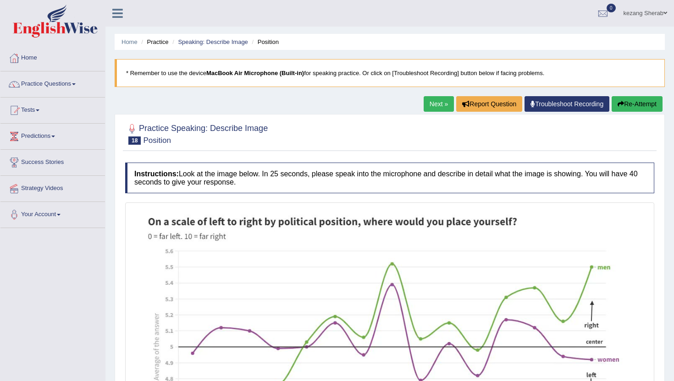
click at [54, 82] on link "Practice Questions" at bounding box center [52, 82] width 104 height 23
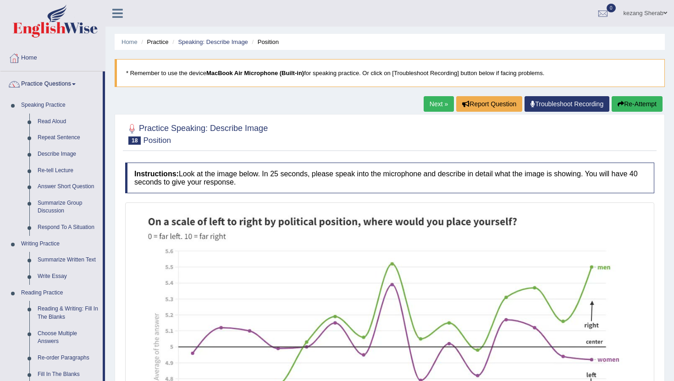
click at [47, 94] on link "Practice Questions" at bounding box center [51, 82] width 102 height 23
